Goal: Task Accomplishment & Management: Manage account settings

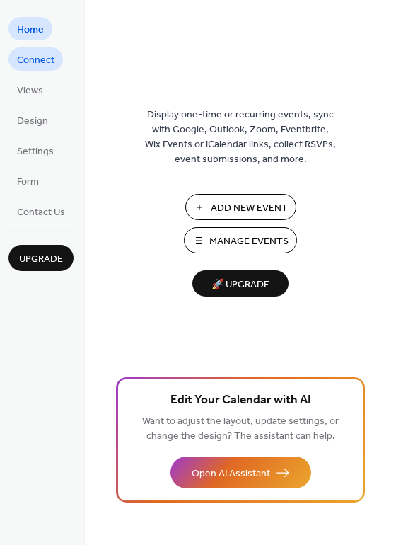
click at [52, 62] on span "Connect" at bounding box center [35, 60] width 37 height 15
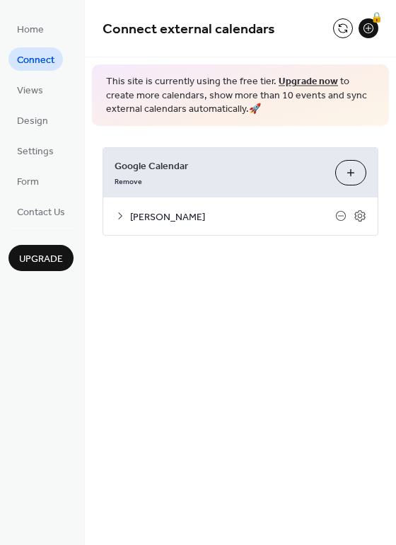
click at [119, 216] on icon at bounding box center [120, 215] width 11 height 11
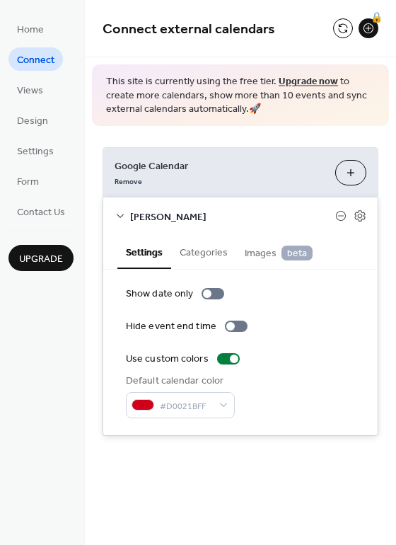
click at [212, 257] on button "Categories" at bounding box center [203, 251] width 65 height 33
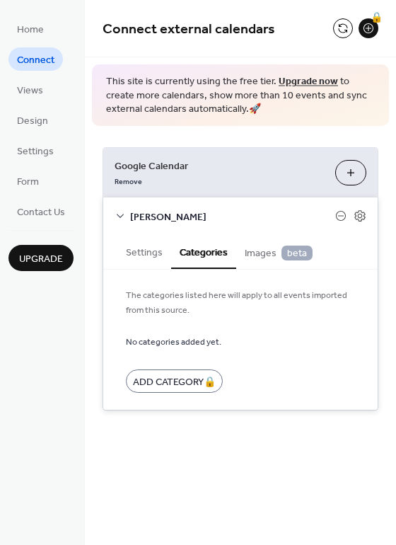
click at [251, 256] on span "Images beta" at bounding box center [279, 253] width 68 height 16
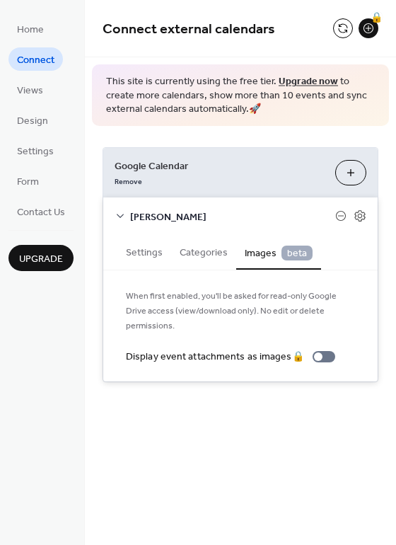
click at [141, 250] on button "Settings" at bounding box center [144, 251] width 54 height 33
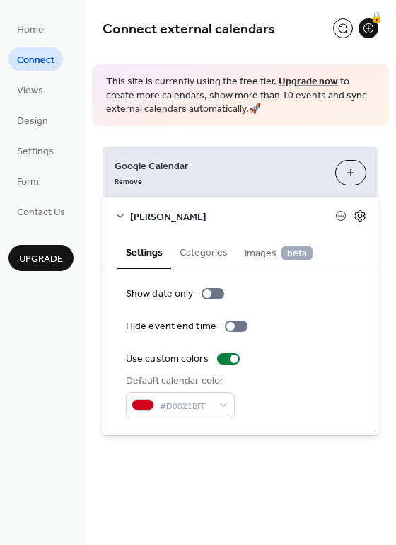
click at [363, 216] on icon at bounding box center [360, 215] width 13 height 13
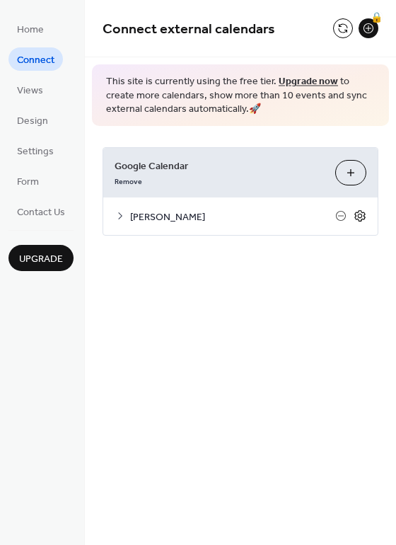
click at [363, 216] on icon at bounding box center [360, 215] width 13 height 13
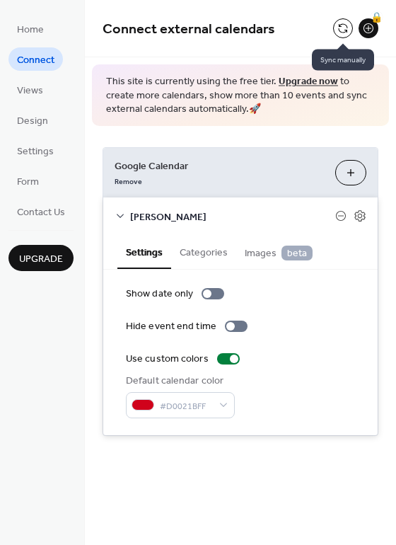
click at [343, 25] on button at bounding box center [343, 28] width 20 height 20
click at [342, 32] on button at bounding box center [343, 28] width 20 height 20
click at [341, 26] on button at bounding box center [343, 28] width 20 height 20
click at [345, 33] on button at bounding box center [343, 28] width 20 height 20
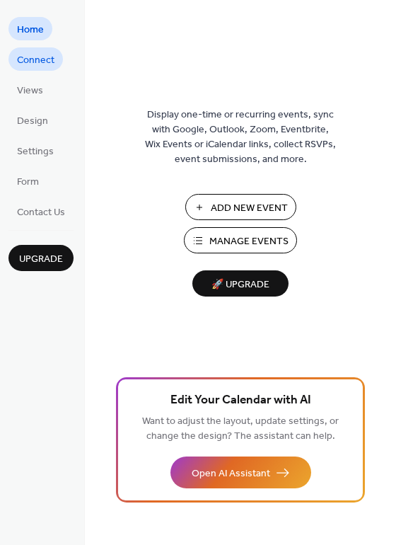
click at [51, 59] on span "Connect" at bounding box center [35, 60] width 37 height 15
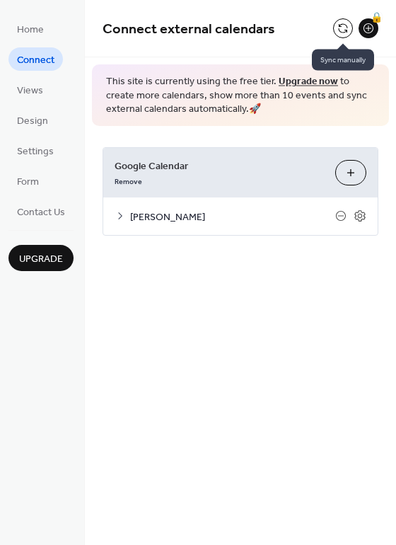
click at [342, 33] on button at bounding box center [343, 28] width 20 height 20
click at [41, 88] on span "Views" at bounding box center [30, 90] width 26 height 15
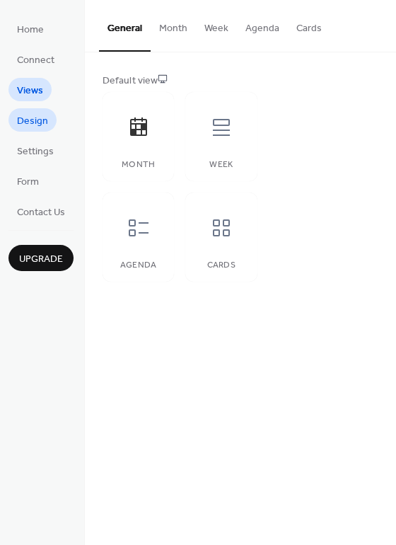
click at [37, 119] on span "Design" at bounding box center [32, 121] width 31 height 15
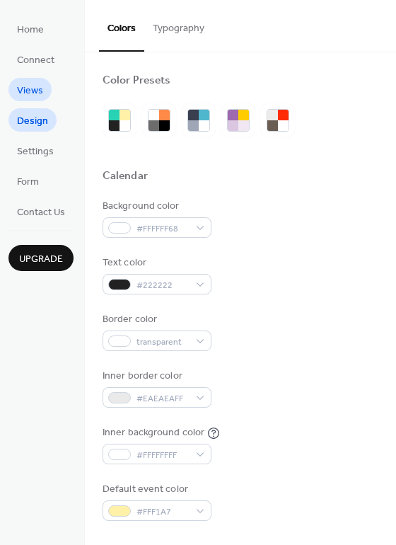
click at [37, 93] on span "Views" at bounding box center [30, 90] width 26 height 15
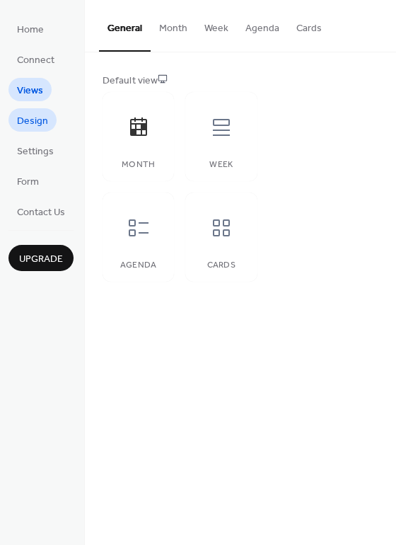
click at [36, 121] on span "Design" at bounding box center [32, 121] width 31 height 15
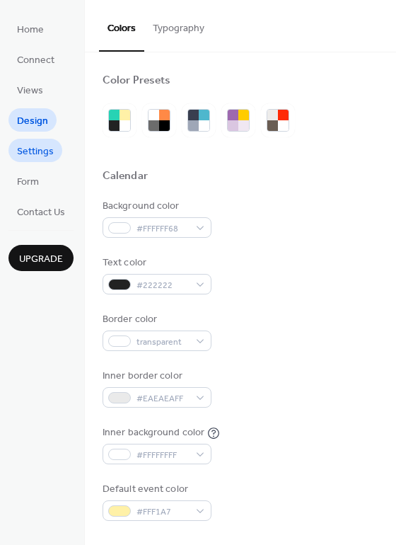
click at [41, 158] on span "Settings" at bounding box center [35, 151] width 37 height 15
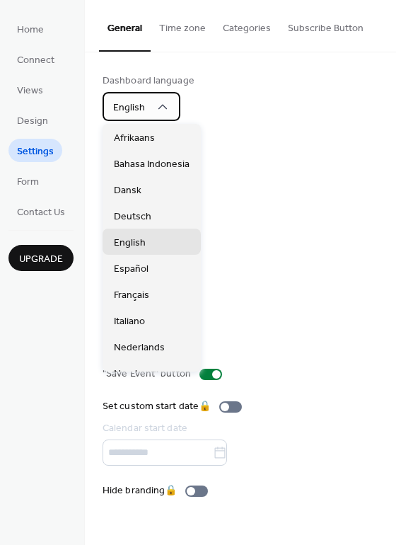
click at [164, 115] on div "English" at bounding box center [142, 106] width 78 height 29
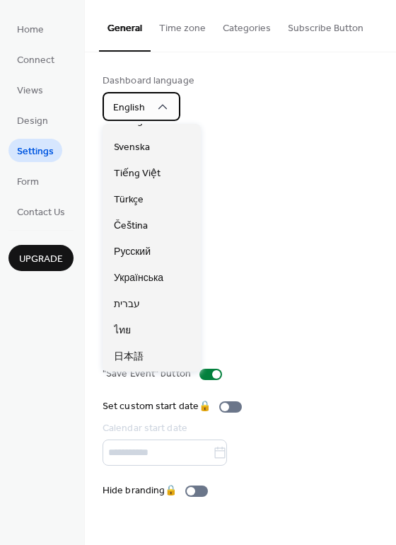
scroll to position [354, 0]
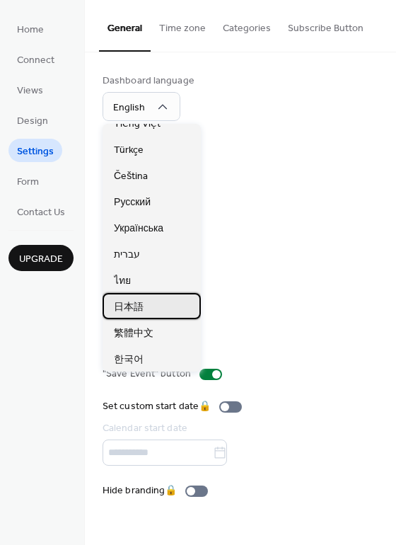
click at [149, 306] on div "日本語" at bounding box center [152, 306] width 98 height 26
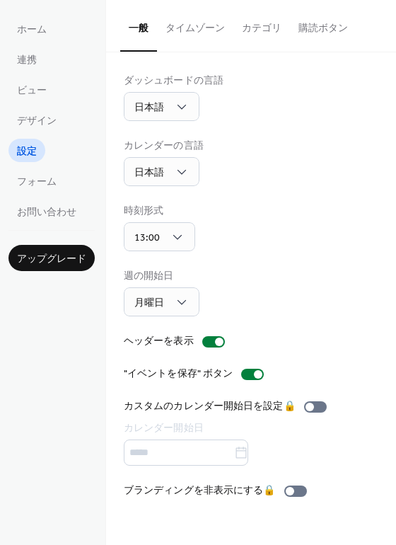
click at [195, 25] on button "タイムゾーン" at bounding box center [195, 25] width 76 height 50
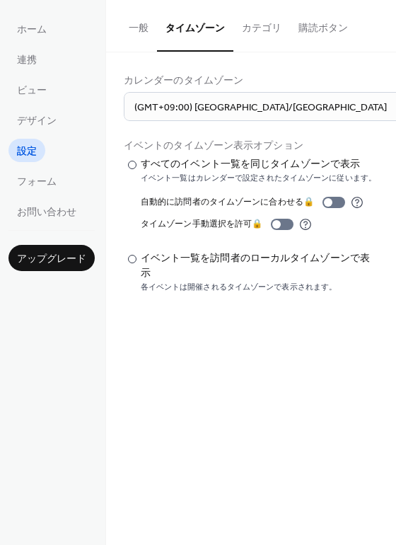
click at [260, 29] on button "カテゴリ" at bounding box center [261, 25] width 57 height 50
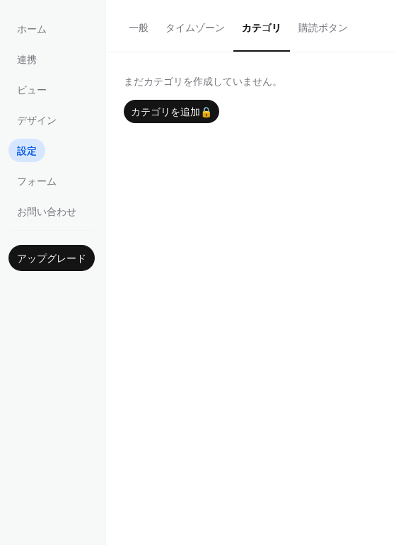
click at [313, 28] on button "購読ボタン" at bounding box center [323, 25] width 66 height 50
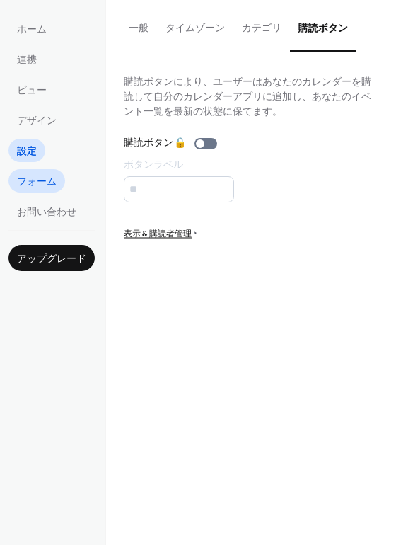
click at [48, 184] on span "フォーム" at bounding box center [37, 182] width 40 height 15
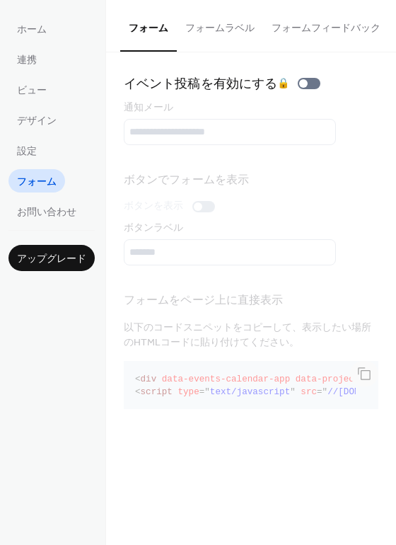
click at [225, 34] on button "フォームラベル" at bounding box center [220, 25] width 86 height 50
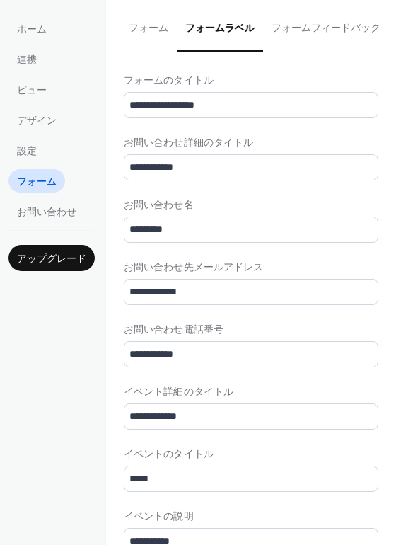
click at [309, 30] on button "フォームフィードバック" at bounding box center [326, 25] width 126 height 50
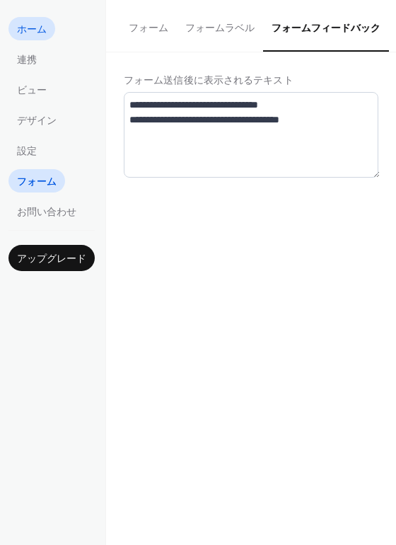
click at [38, 31] on span "ホーム" at bounding box center [32, 30] width 30 height 15
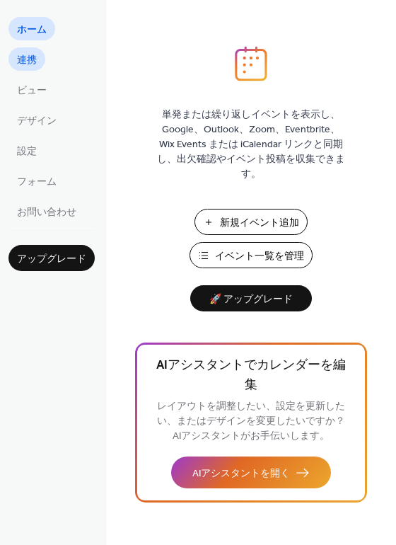
click at [25, 62] on span "連携" at bounding box center [27, 60] width 20 height 15
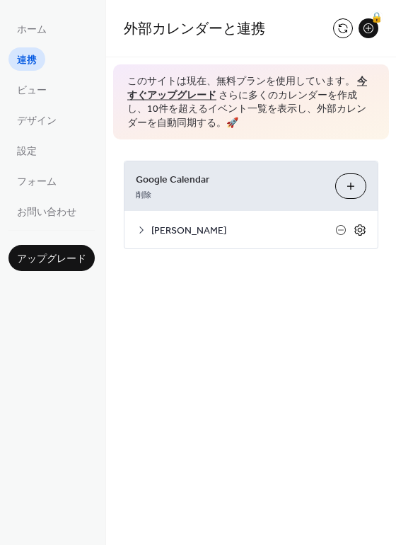
click at [362, 228] on icon at bounding box center [360, 230] width 13 height 13
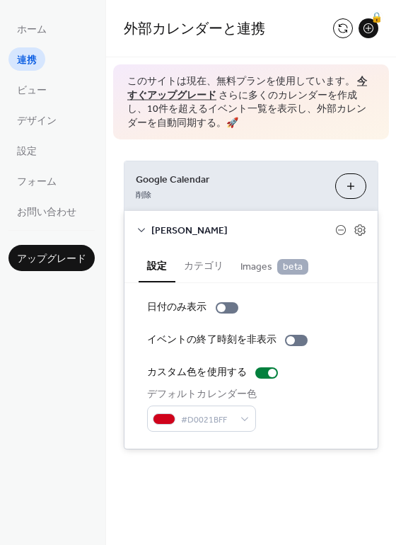
click at [206, 271] on button "カテゴリ" at bounding box center [203, 264] width 57 height 33
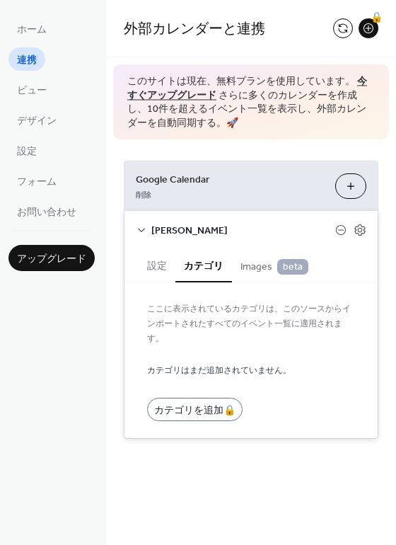
click at [378, 194] on div "Google Calendar 削除 カレンダーを選択 Miho Kamiya 設定 カテゴリ Images beta 日付のみ表示 イベントの終了時刻を非表…" at bounding box center [251, 299] width 290 height 320
click at [359, 225] on icon at bounding box center [360, 230] width 13 height 13
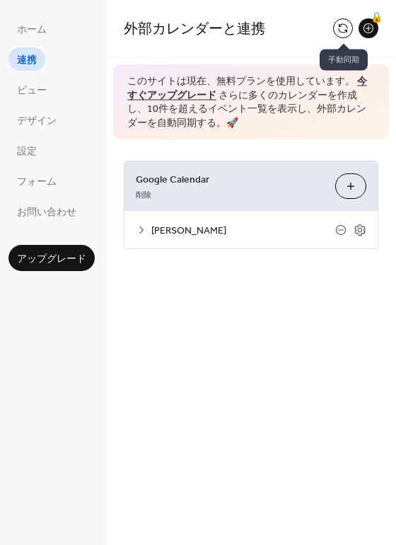
click at [345, 30] on button at bounding box center [343, 28] width 20 height 20
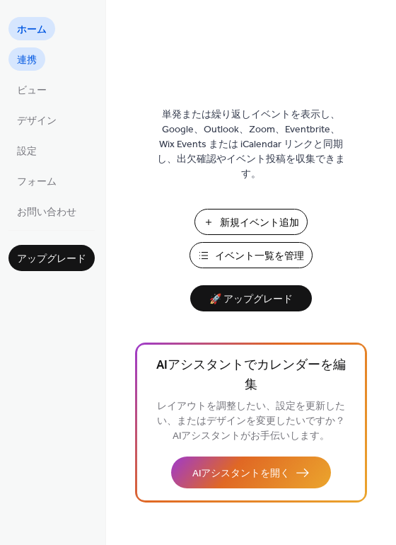
click at [28, 65] on span "連携" at bounding box center [27, 60] width 20 height 15
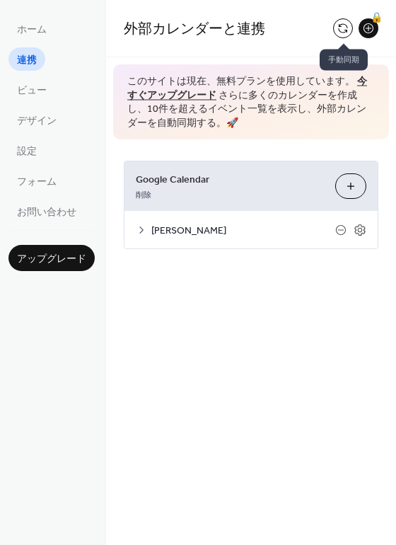
click at [338, 27] on button at bounding box center [343, 28] width 20 height 20
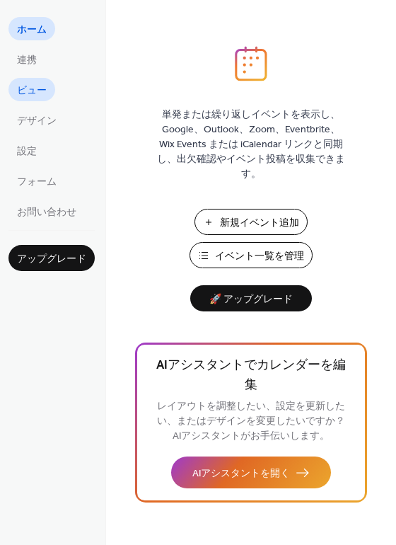
click at [35, 96] on span "ビュー" at bounding box center [32, 90] width 30 height 15
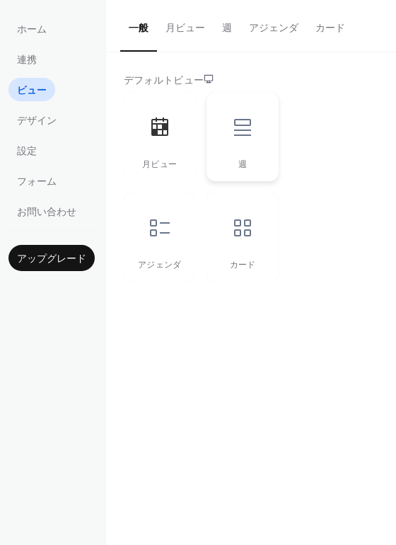
click at [243, 141] on div at bounding box center [242, 127] width 42 height 42
click at [175, 229] on div at bounding box center [160, 228] width 42 height 42
click at [151, 151] on div "月ビュー" at bounding box center [159, 136] width 71 height 89
drag, startPoint x: 251, startPoint y: 262, endPoint x: 236, endPoint y: 241, distance: 25.3
click at [251, 262] on div "カード" at bounding box center [242, 265] width 43 height 10
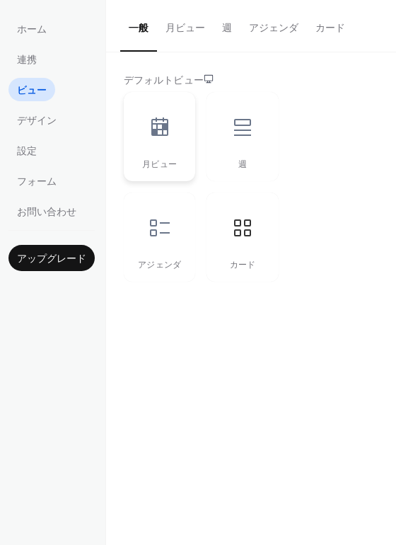
click at [163, 149] on div "月ビュー" at bounding box center [159, 136] width 71 height 89
